Goal: Task Accomplishment & Management: Use online tool/utility

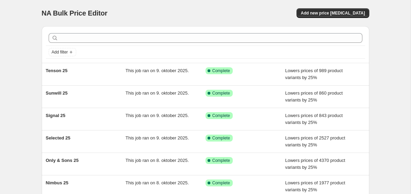
scroll to position [162, 0]
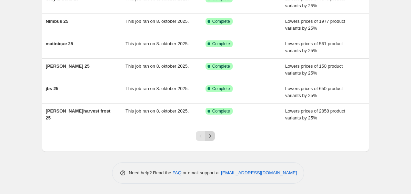
click at [210, 135] on icon "Next" at bounding box center [210, 136] width 7 height 7
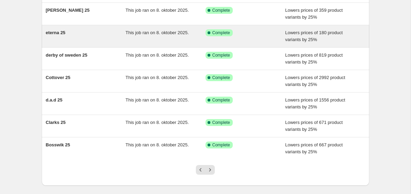
scroll to position [128, 0]
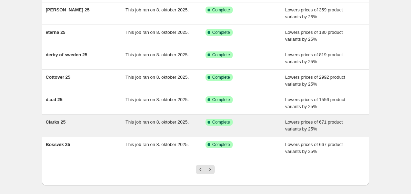
click at [99, 130] on div "Clarks 25" at bounding box center [86, 126] width 80 height 14
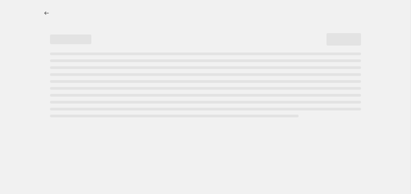
select select "percentage"
select select "no_change"
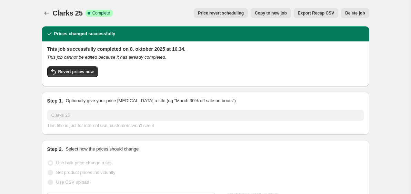
select select "vendor"
click at [88, 75] on button "Revert prices now" at bounding box center [72, 71] width 51 height 11
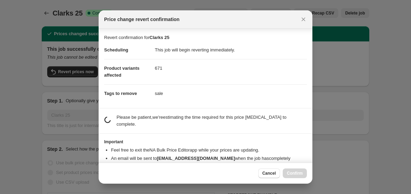
scroll to position [23, 0]
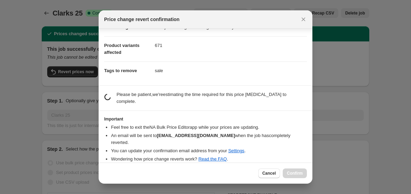
click at [287, 113] on section "Important Feel free to exit the NA Bulk Price Editor app while your prices are …" at bounding box center [206, 140] width 214 height 59
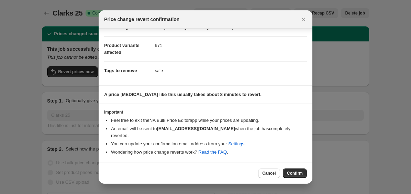
scroll to position [16, 0]
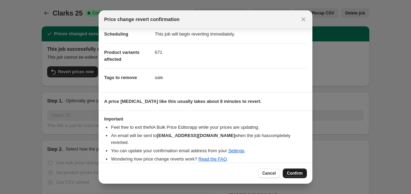
click at [289, 176] on button "Confirm" at bounding box center [295, 173] width 24 height 10
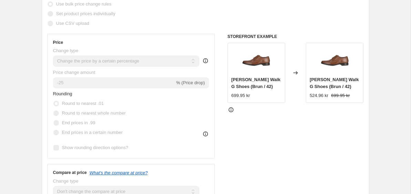
scroll to position [0, 0]
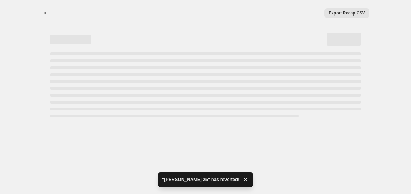
select select "percentage"
select select "no_change"
select select "vendor"
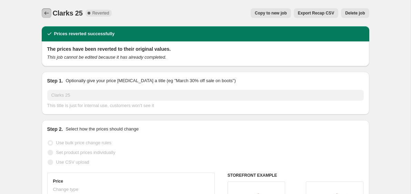
click at [45, 12] on icon "Price change jobs" at bounding box center [46, 13] width 7 height 7
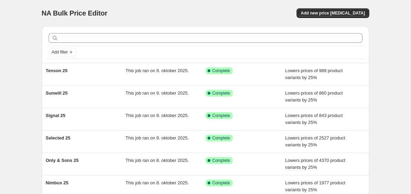
click at [1, 95] on div "NA Bulk Price Editor. This page is ready NA Bulk Price Editor Add new price cha…" at bounding box center [205, 177] width 411 height 355
